Goal: Task Accomplishment & Management: Manage account settings

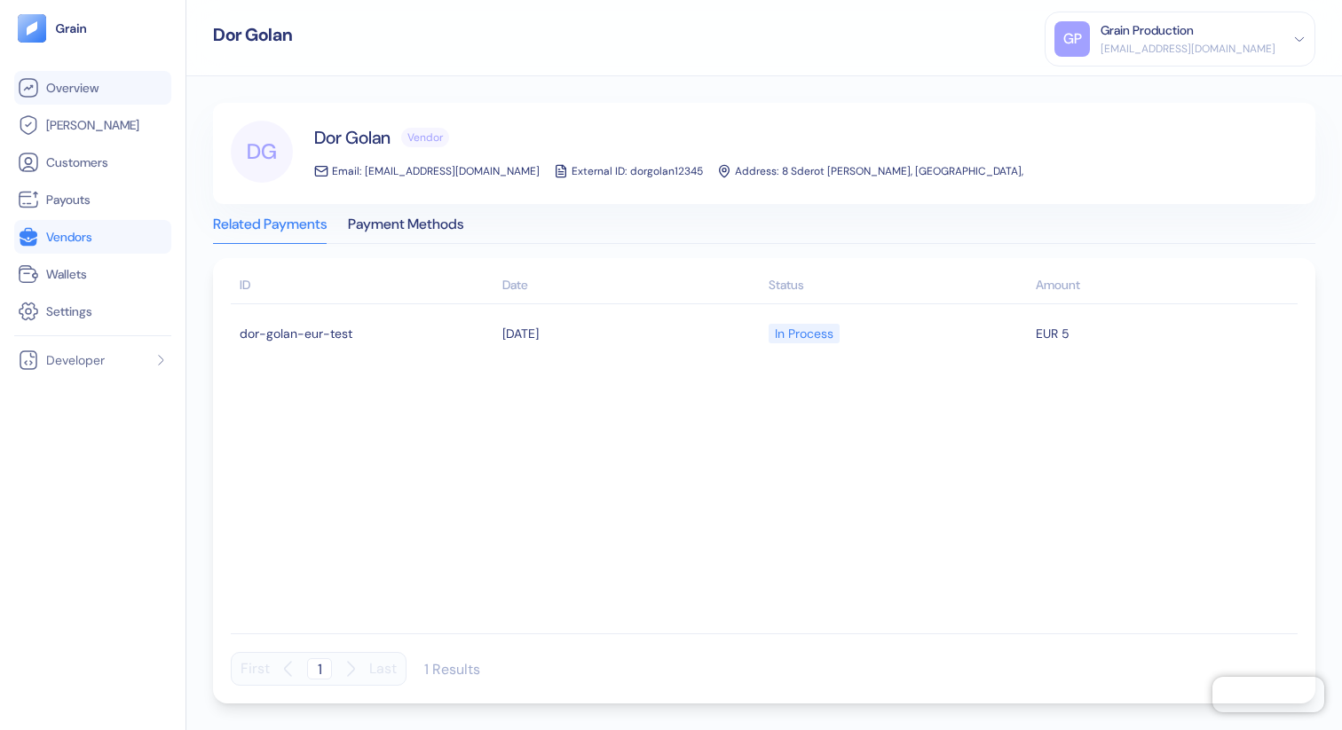
click at [119, 89] on link "Overview" at bounding box center [93, 87] width 150 height 21
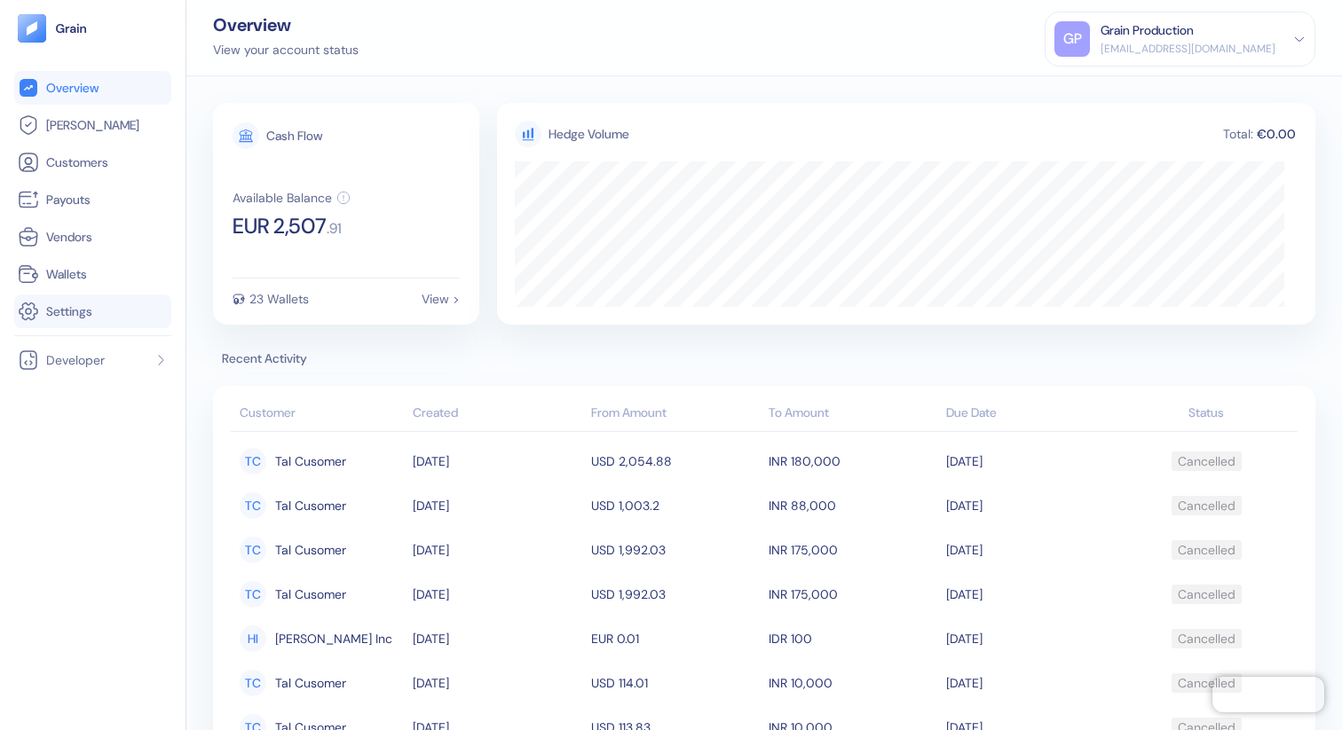
click at [116, 328] on li "Settings" at bounding box center [92, 312] width 157 height 34
click at [117, 311] on link "Settings" at bounding box center [93, 311] width 150 height 21
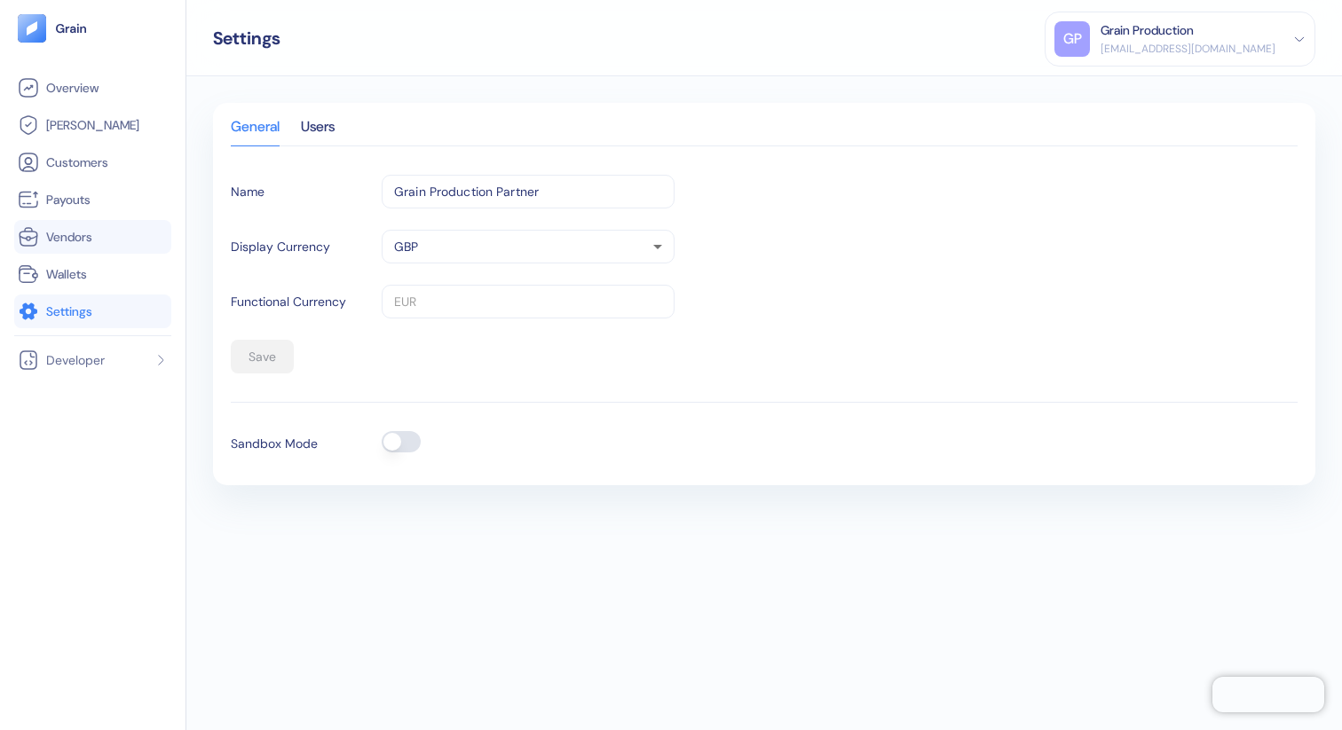
click at [104, 232] on link "Vendors" at bounding box center [93, 236] width 150 height 21
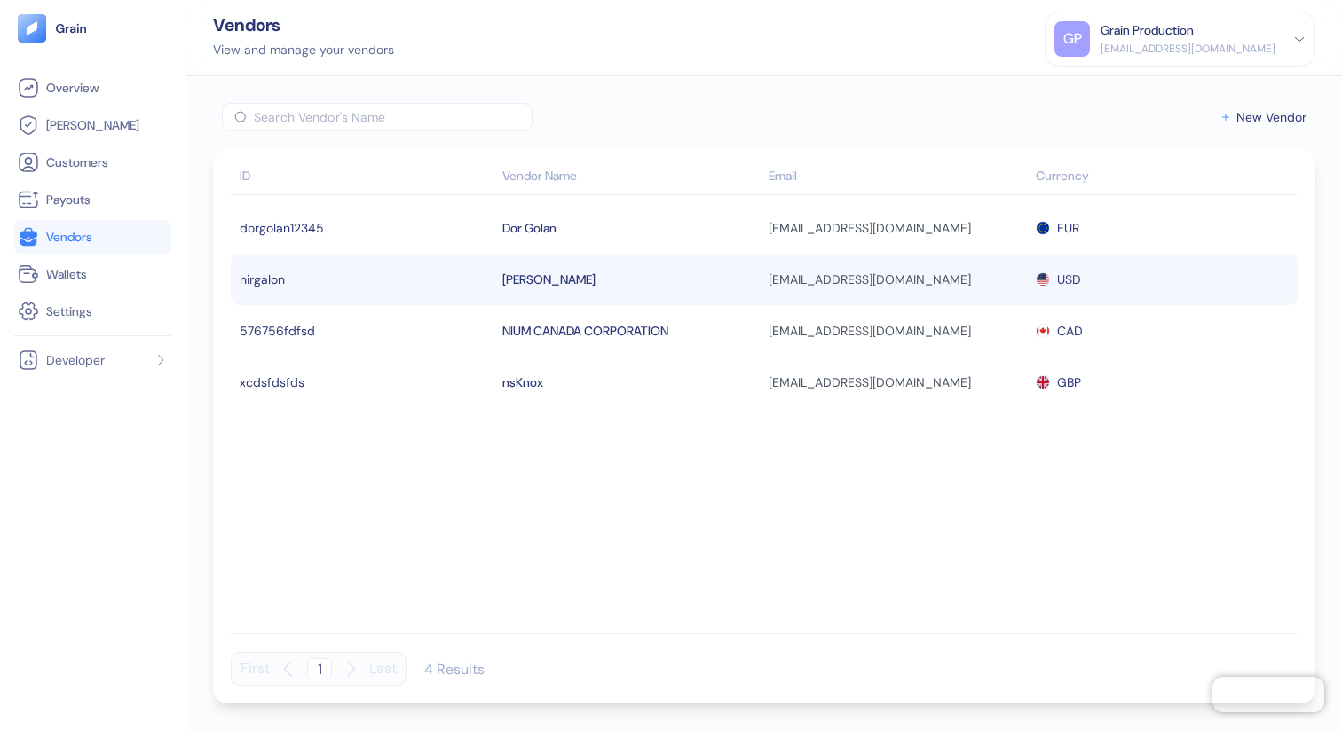
click at [489, 281] on td "nirgalon" at bounding box center [364, 279] width 267 height 51
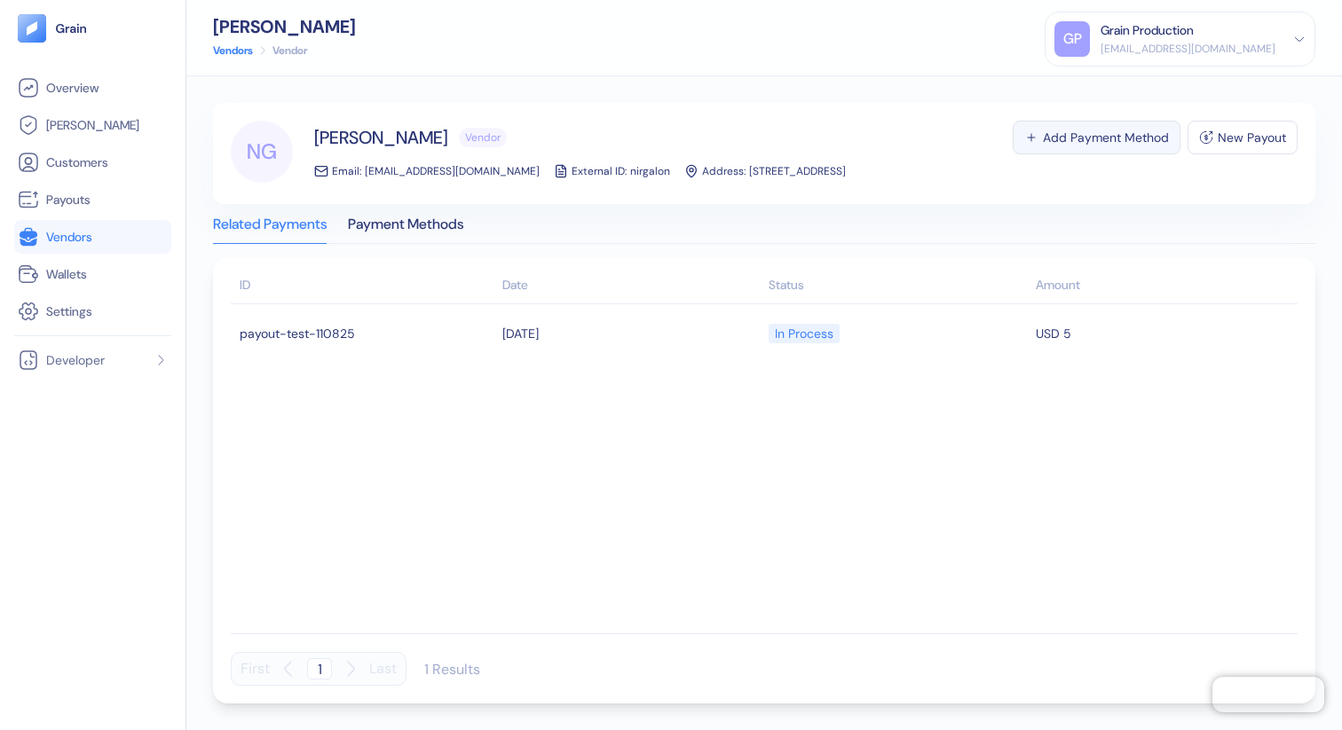
click at [1075, 136] on div "Add Payment Method" at bounding box center [1106, 137] width 126 height 12
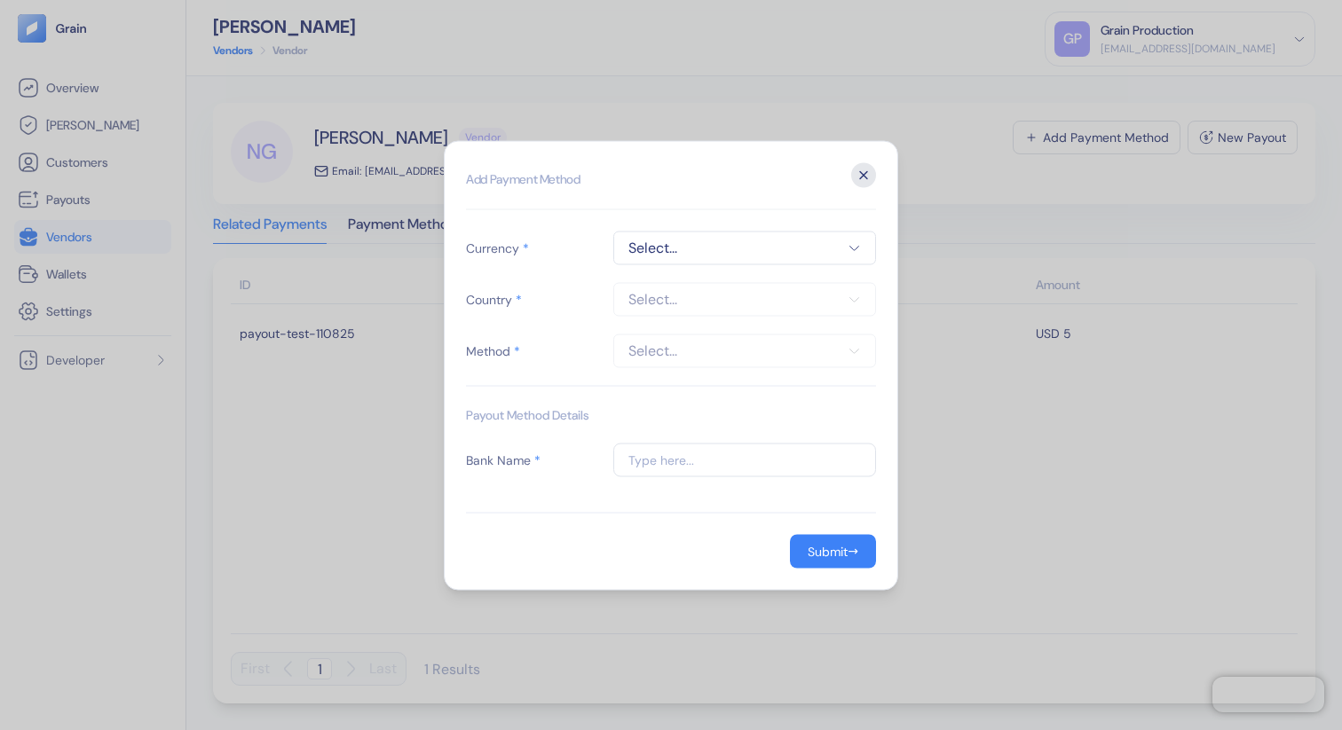
click at [873, 172] on icon "button" at bounding box center [863, 174] width 25 height 25
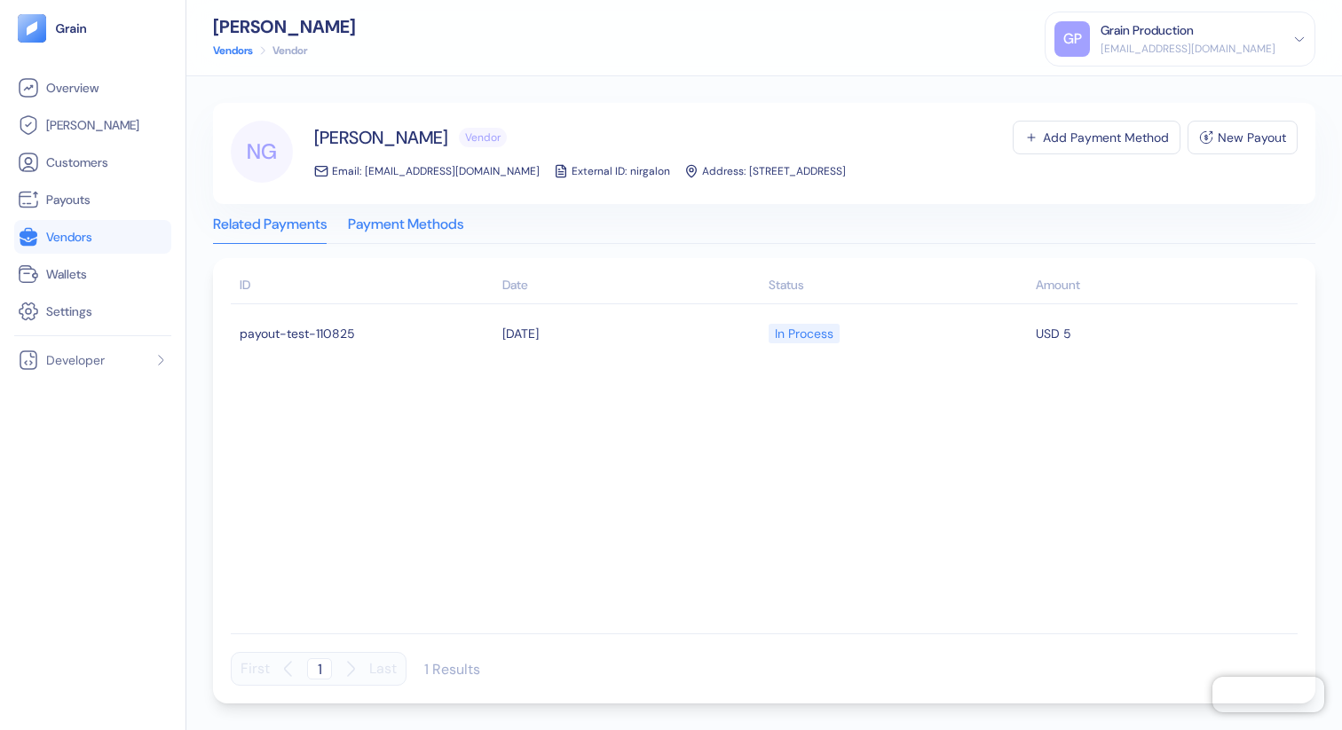
click at [428, 227] on div "Payment Methods" at bounding box center [405, 230] width 115 height 25
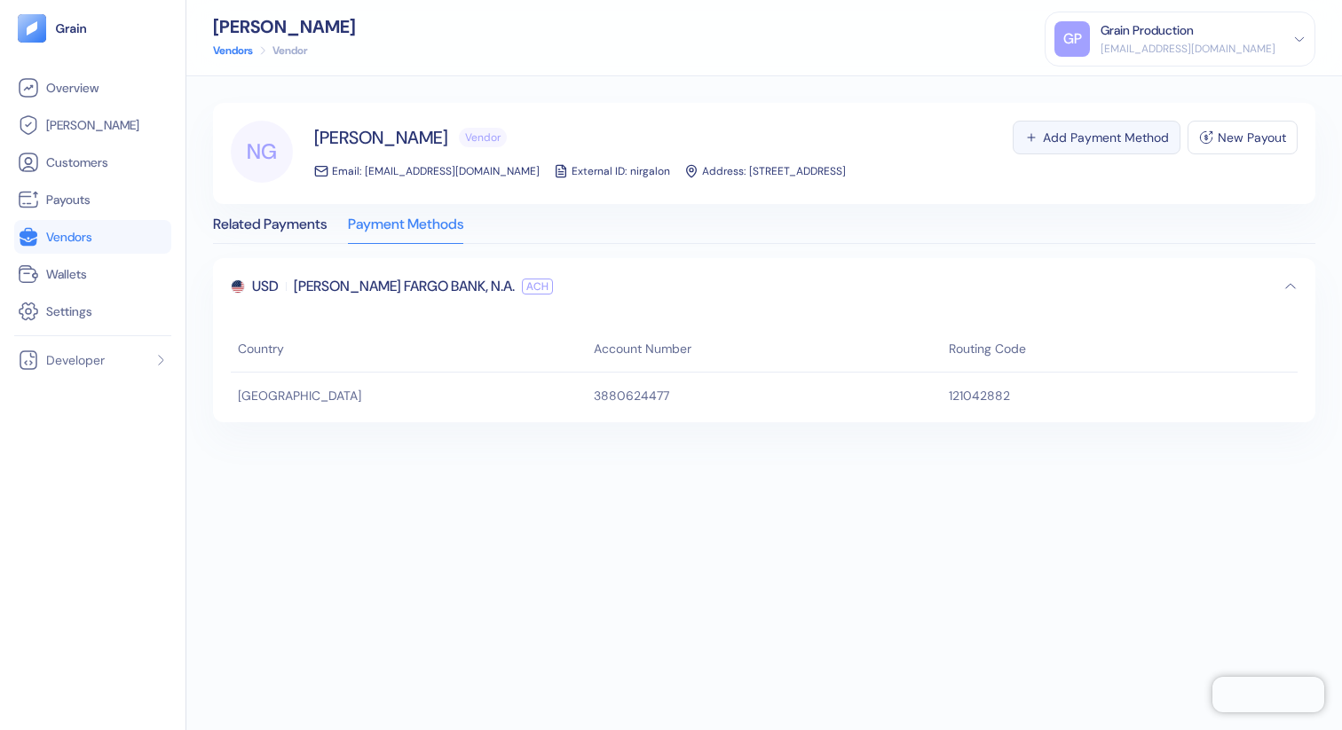
click at [1108, 133] on div "Add Payment Method" at bounding box center [1106, 137] width 126 height 12
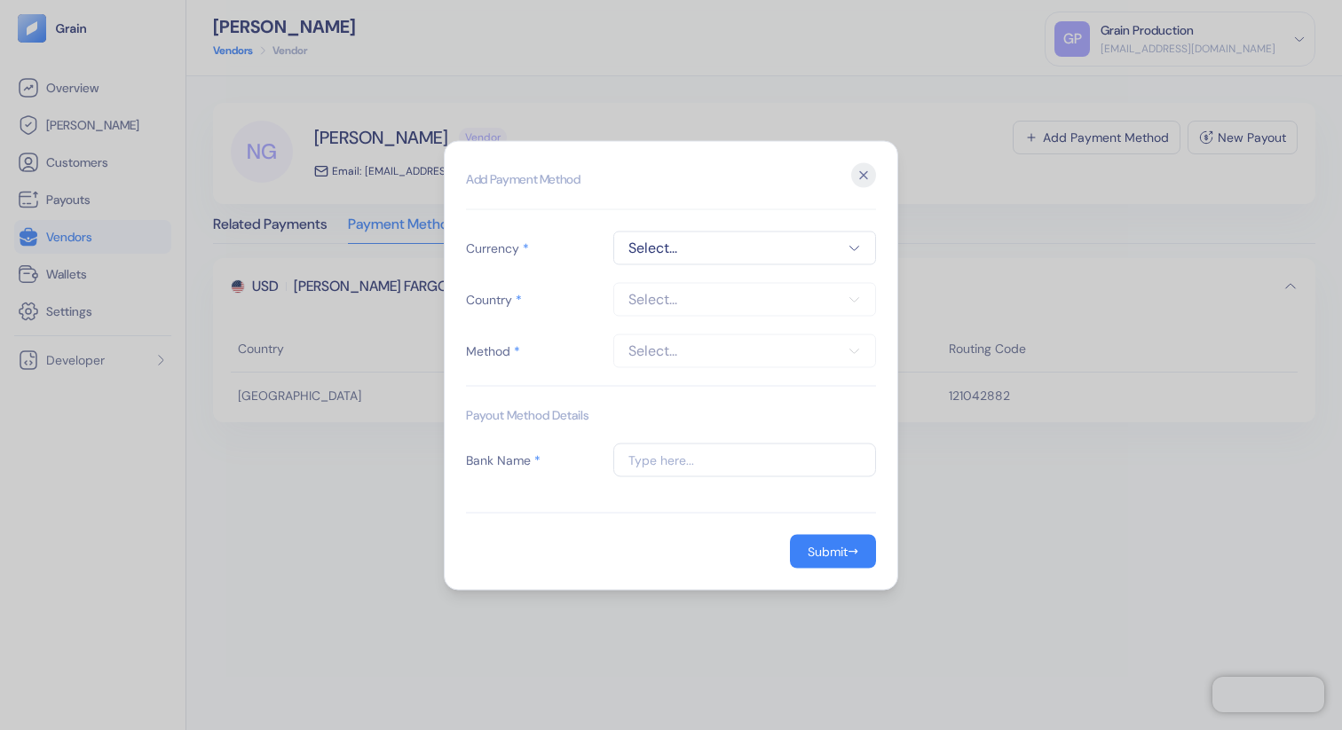
click at [712, 250] on span "Select..." at bounding box center [744, 247] width 233 height 21
click at [860, 177] on icon "button" at bounding box center [863, 174] width 7 height 7
